Goal: Navigation & Orientation: Find specific page/section

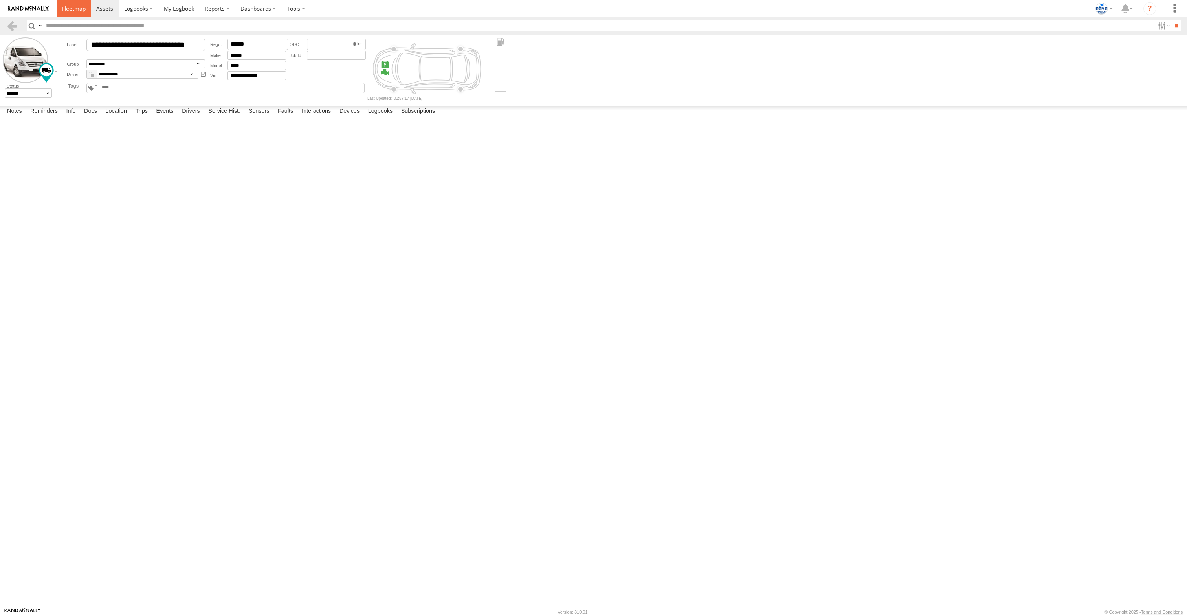
click at [80, 12] on span at bounding box center [74, 8] width 24 height 7
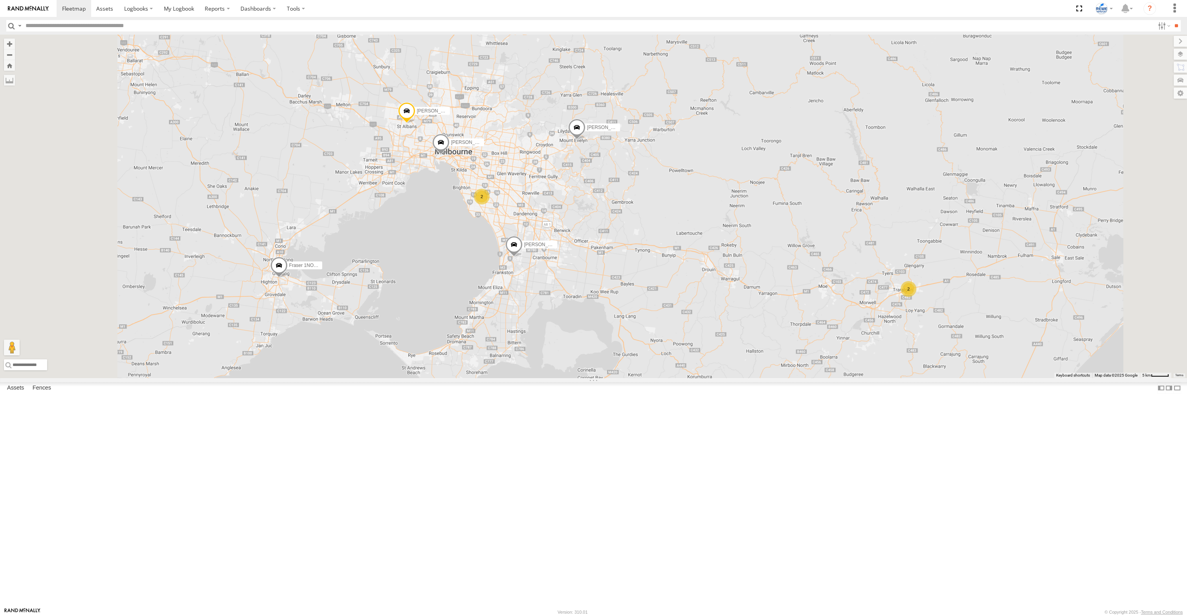
click at [415, 123] on span at bounding box center [406, 112] width 17 height 21
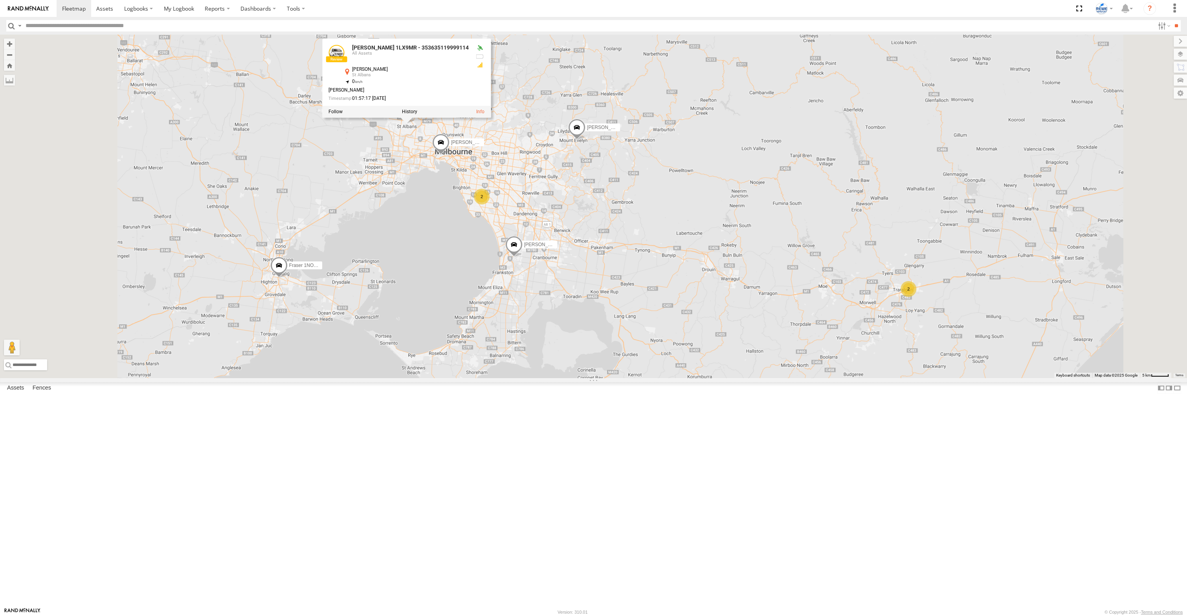
click at [469, 104] on div "[PERSON_NAME] 1LX9MR - 353635119999114 All Assets [PERSON_NAME] [GEOGRAPHIC_DAT…" at bounding box center [398, 74] width 140 height 59
click at [344, 61] on link at bounding box center [336, 53] width 16 height 16
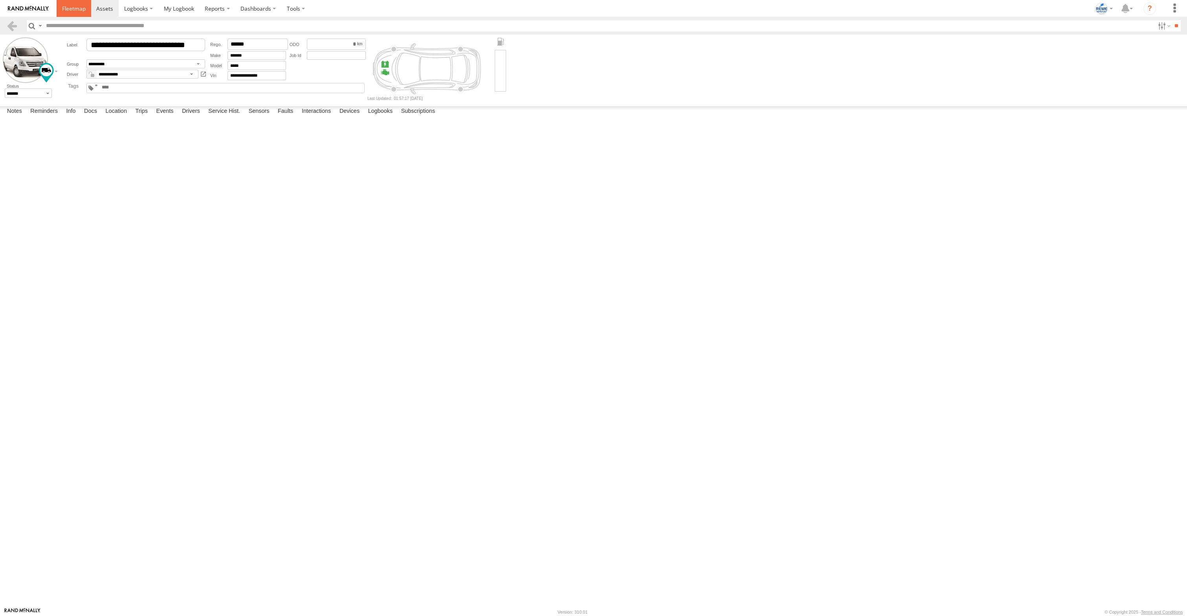
click at [82, 12] on link at bounding box center [74, 8] width 35 height 17
